Goal: Task Accomplishment & Management: Manage account settings

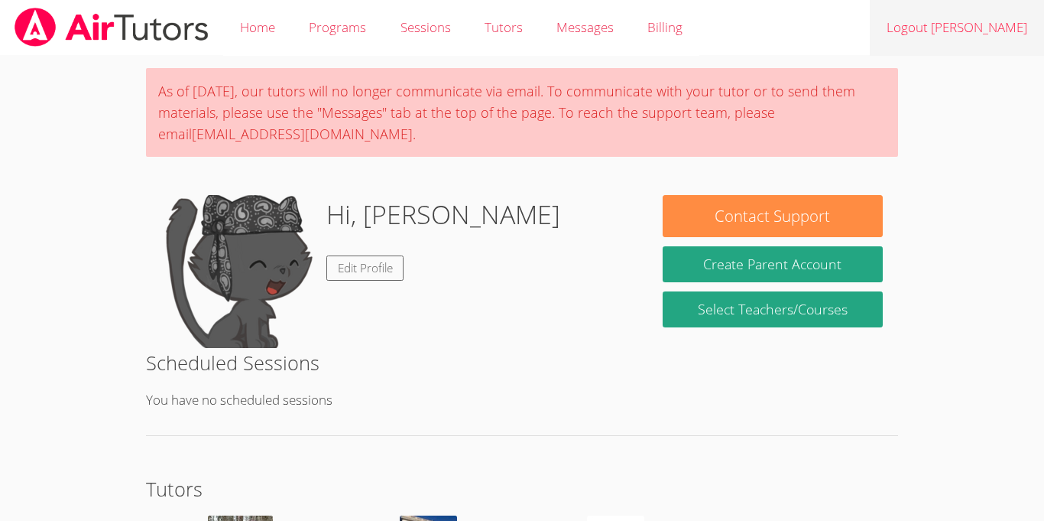
click at [903, 37] on link "Logout Jean Dawensky" at bounding box center [957, 28] width 174 height 56
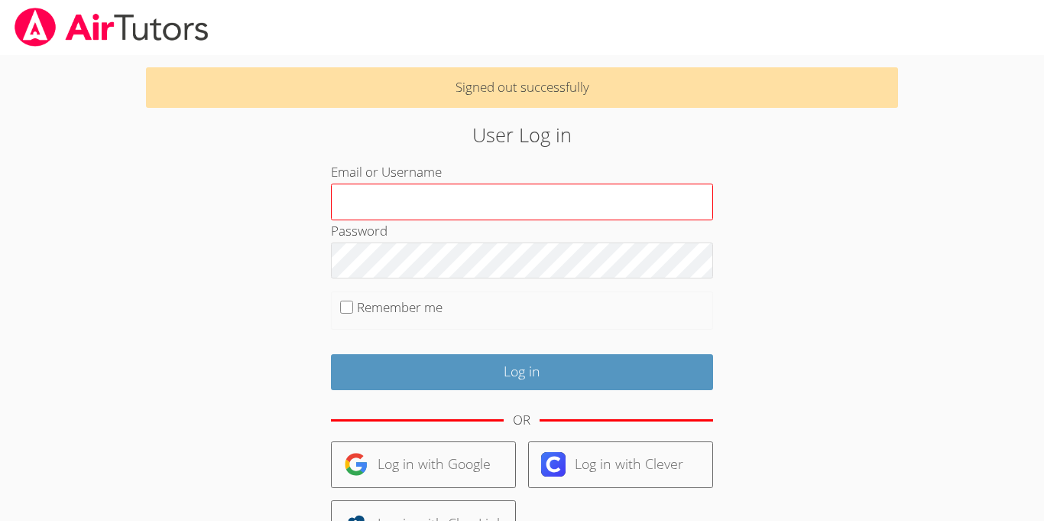
type input "w"
type input "mariewil"
click at [365, 301] on label "Remember me" at bounding box center [400, 307] width 86 height 18
click at [353, 301] on input "Remember me" at bounding box center [346, 306] width 13 height 13
checkbox input "true"
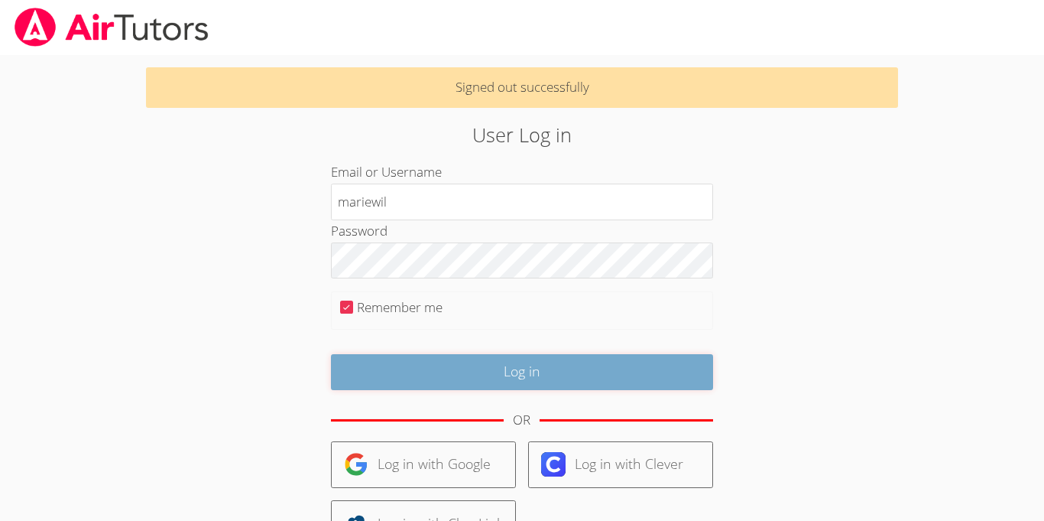
click at [354, 356] on input "Log in" at bounding box center [522, 372] width 382 height 36
click at [387, 388] on input "Log in" at bounding box center [522, 372] width 382 height 36
